Goal: Use online tool/utility: Utilize a website feature to perform a specific function

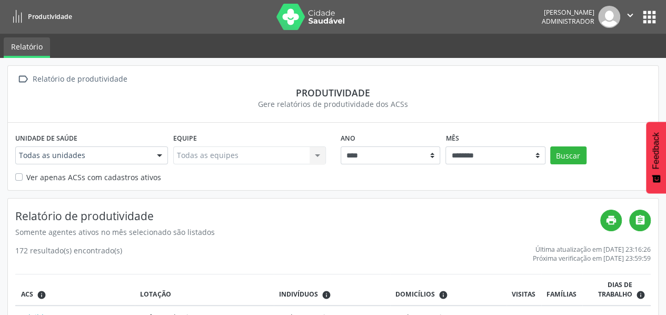
click at [649, 18] on button "apps" at bounding box center [650, 17] width 18 height 18
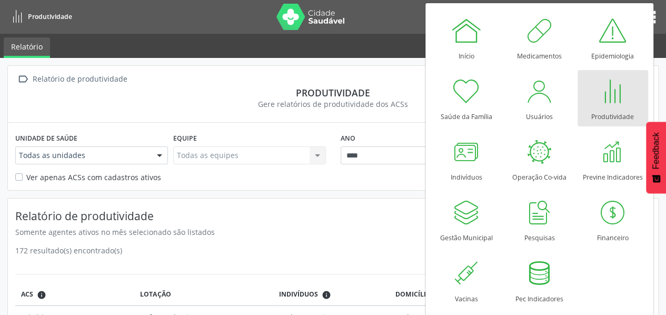
click at [606, 88] on div at bounding box center [613, 91] width 32 height 32
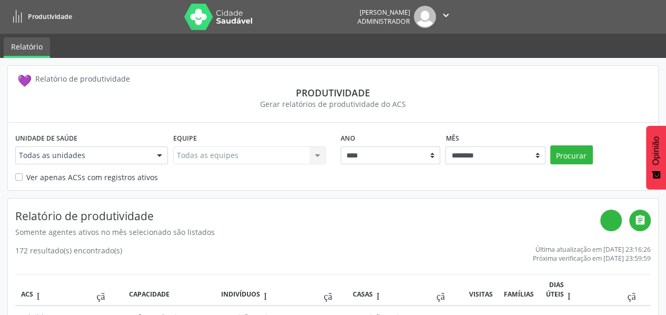
click at [655, 16] on font "aplicativos" at bounding box center [557, 20] width 203 height 18
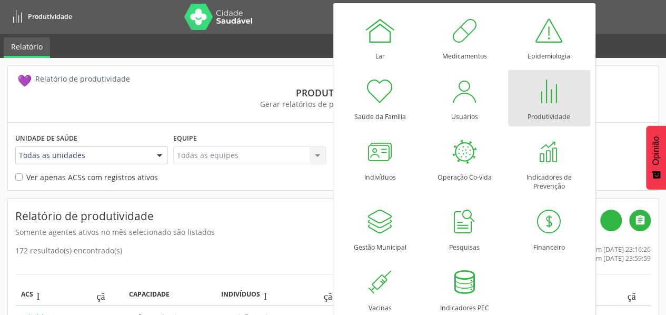
click at [554, 93] on div at bounding box center [550, 91] width 32 height 32
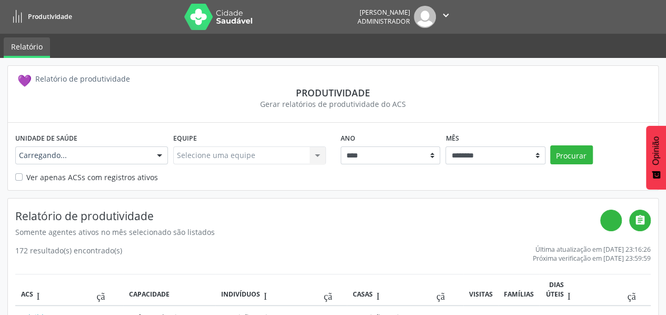
click at [607, 101] on div "Gerar relatórios de produtividade do ACS" at bounding box center [333, 104] width 636 height 11
click at [602, 82] on div "💜 Relatório de produtividade" at bounding box center [333, 79] width 636 height 15
click at [617, 103] on div "Gerar relatórios de produtividade do ACS" at bounding box center [333, 104] width 636 height 11
